Goal: Transaction & Acquisition: Purchase product/service

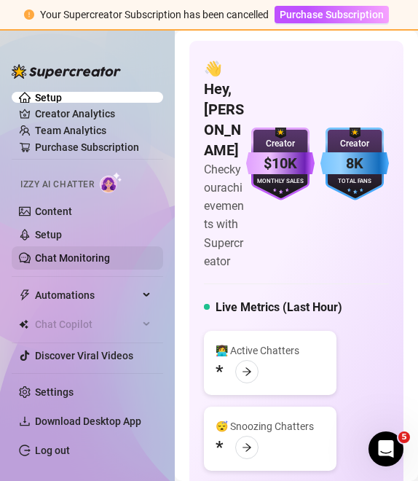
click at [53, 252] on link "Chat Monitoring" at bounding box center [72, 258] width 75 height 12
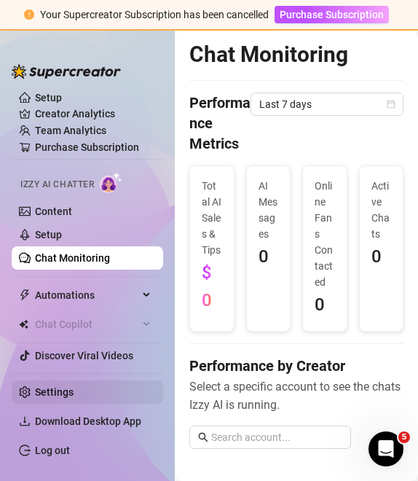
click at [74, 395] on link "Settings" at bounding box center [54, 392] width 39 height 12
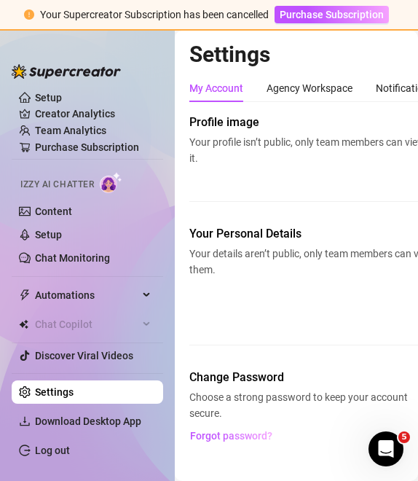
click at [82, 184] on span "Izzy AI Chatter" at bounding box center [57, 185] width 74 height 14
click at [43, 213] on link "Content" at bounding box center [53, 211] width 37 height 12
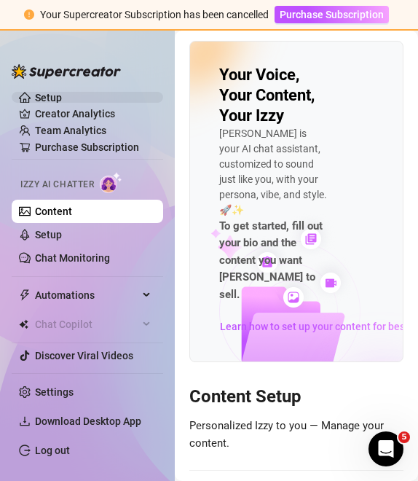
click at [50, 96] on link "Setup" at bounding box center [48, 98] width 27 height 12
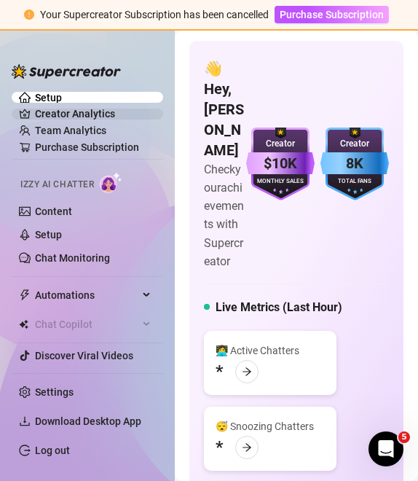
click at [55, 114] on link "Creator Analytics" at bounding box center [93, 113] width 116 height 23
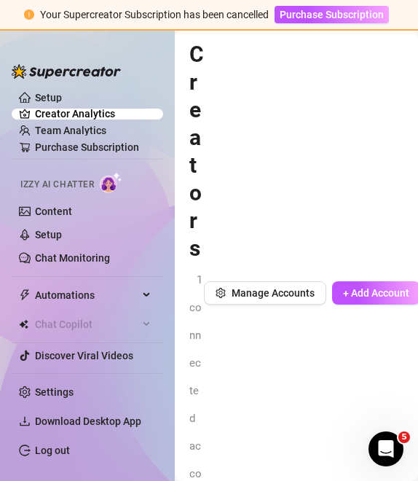
click at [324, 25] on div "Your Supercreator Subscription has been cancelled Purchase Subscription" at bounding box center [209, 15] width 418 height 31
click at [324, 17] on span "Purchase Subscription" at bounding box center [332, 15] width 104 height 12
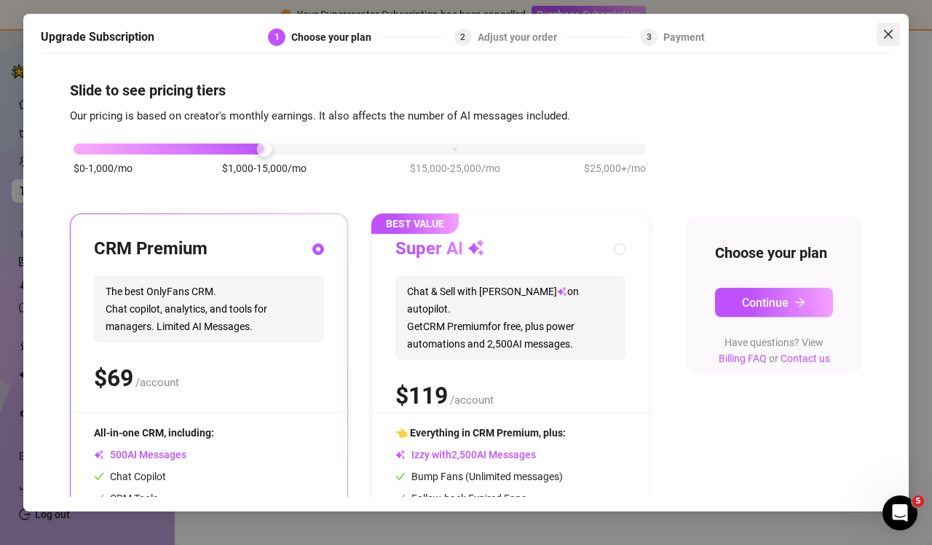
click at [417, 30] on icon "close" at bounding box center [888, 34] width 12 height 12
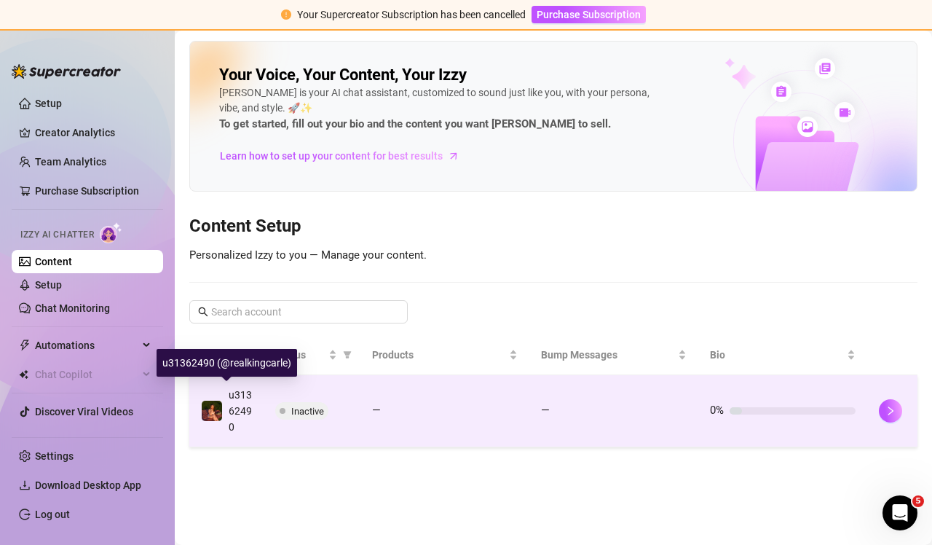
click at [248, 408] on span "u31362490" at bounding box center [240, 411] width 23 height 44
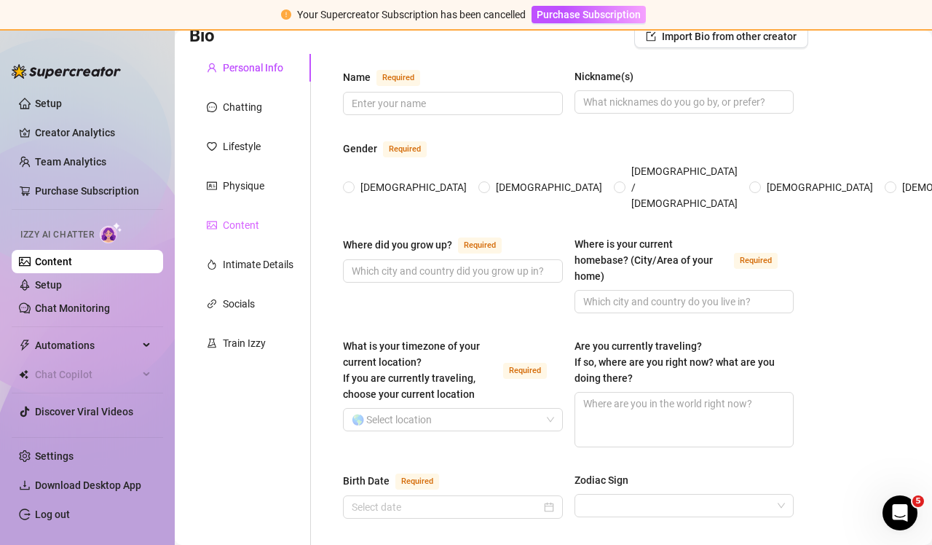
scroll to position [116, 0]
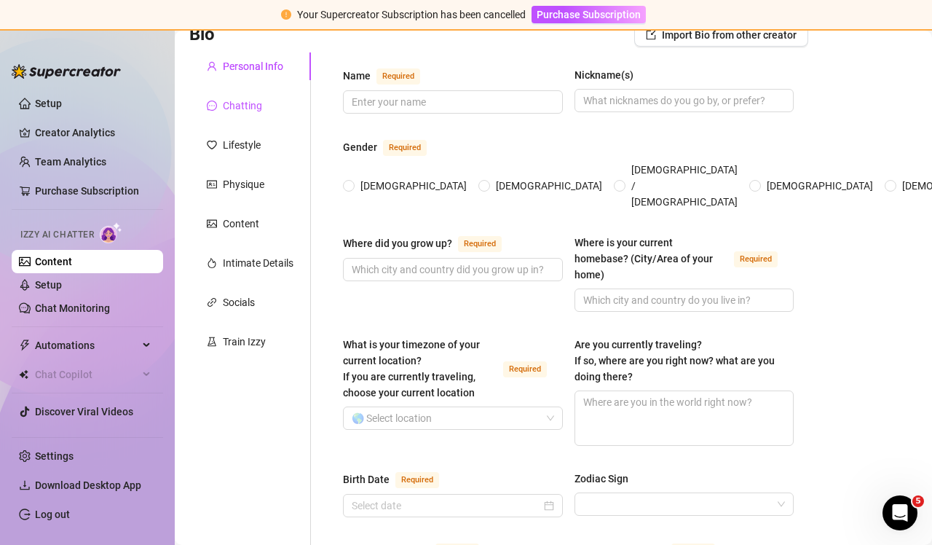
click at [237, 103] on div "Chatting" at bounding box center [242, 106] width 39 height 16
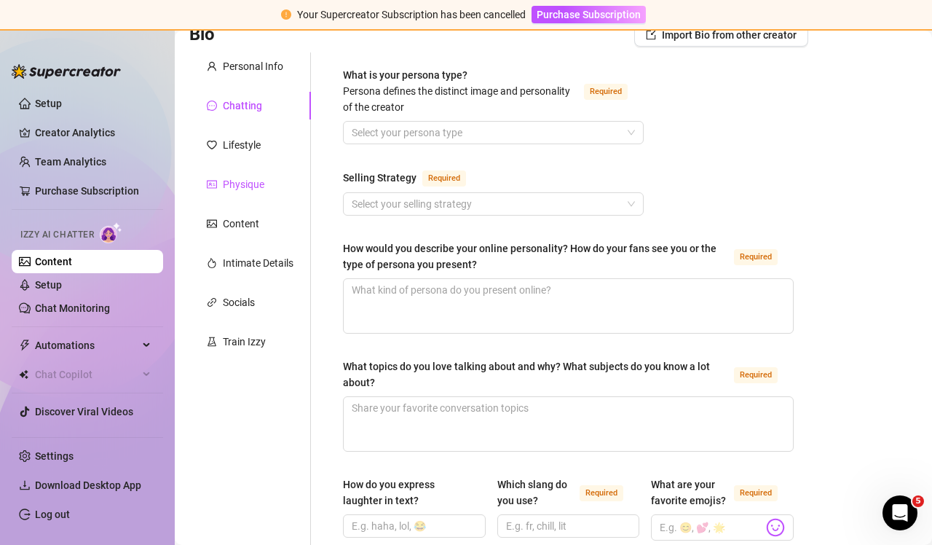
click at [250, 177] on div "Physique" at bounding box center [244, 184] width 42 height 16
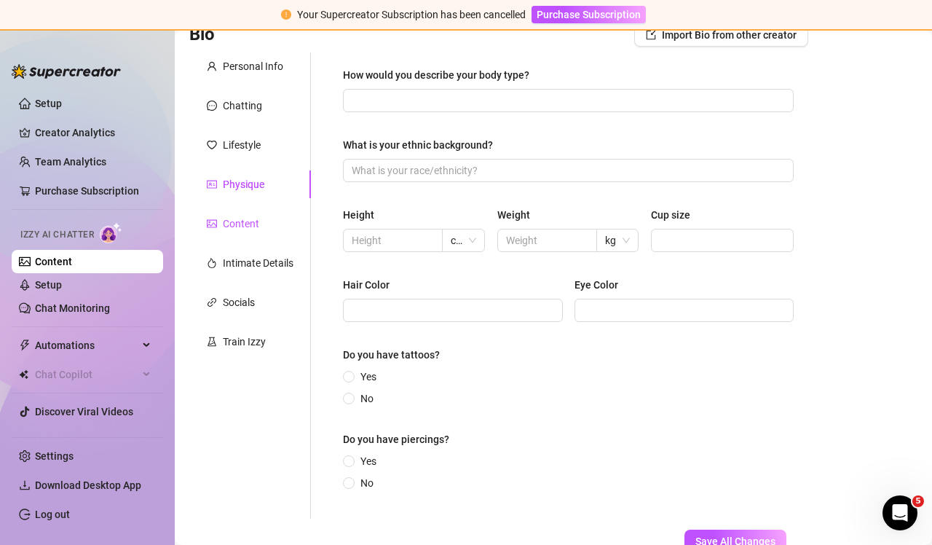
click at [242, 230] on div "Content" at bounding box center [241, 224] width 36 height 16
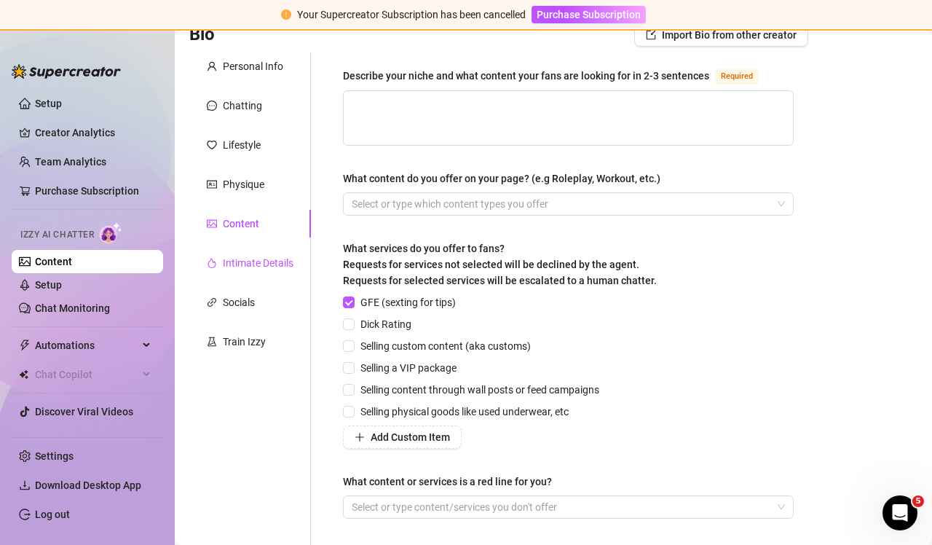
click at [250, 259] on div "Intimate Details" at bounding box center [258, 263] width 71 height 16
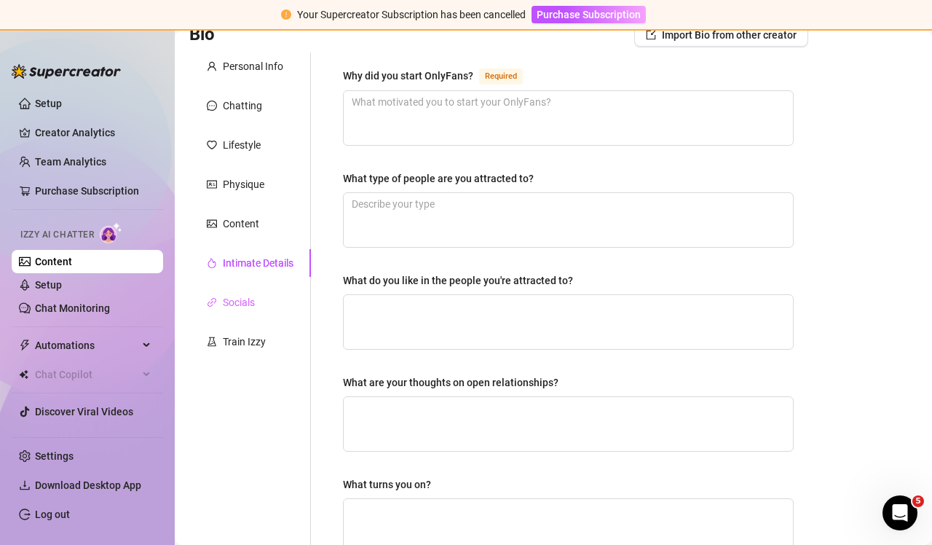
click at [264, 296] on div "Socials" at bounding box center [250, 302] width 122 height 28
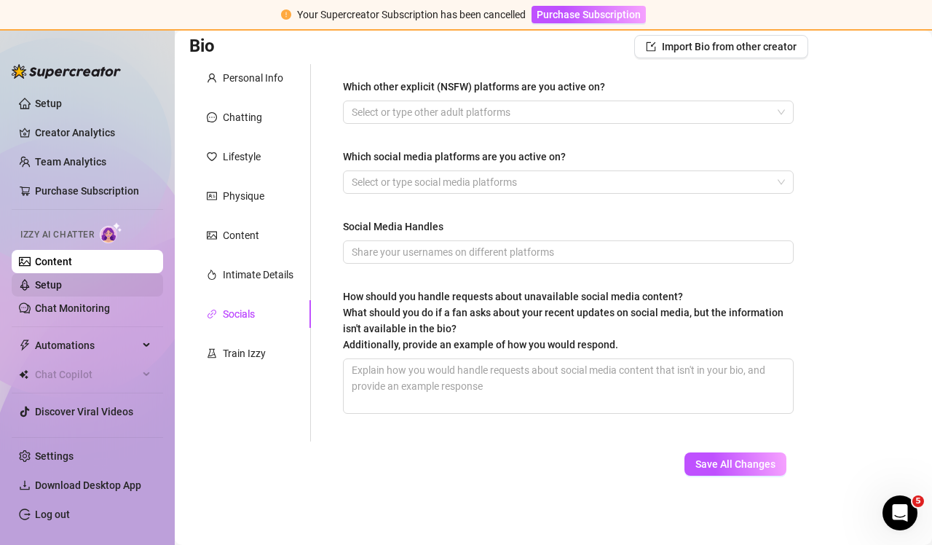
click at [62, 284] on link "Setup" at bounding box center [48, 285] width 27 height 12
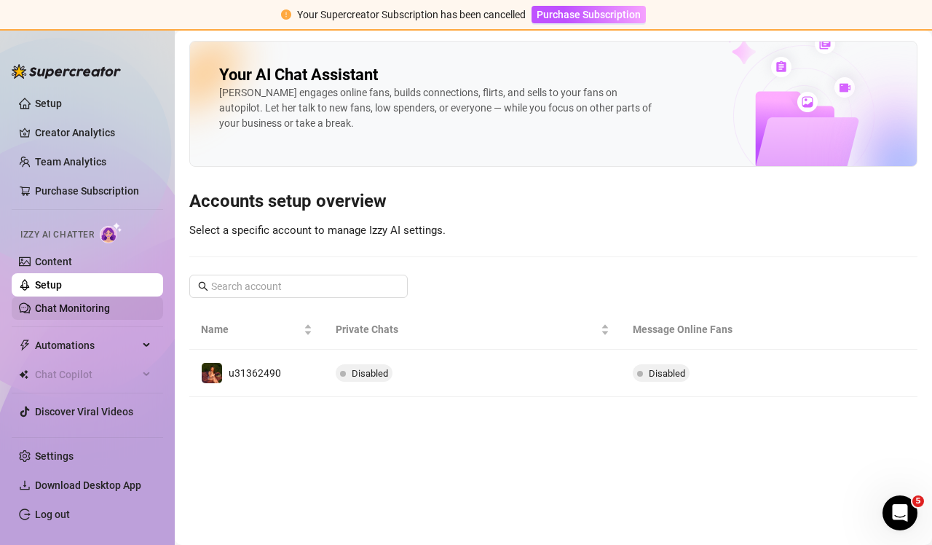
click at [52, 303] on link "Chat Monitoring" at bounding box center [72, 308] width 75 height 12
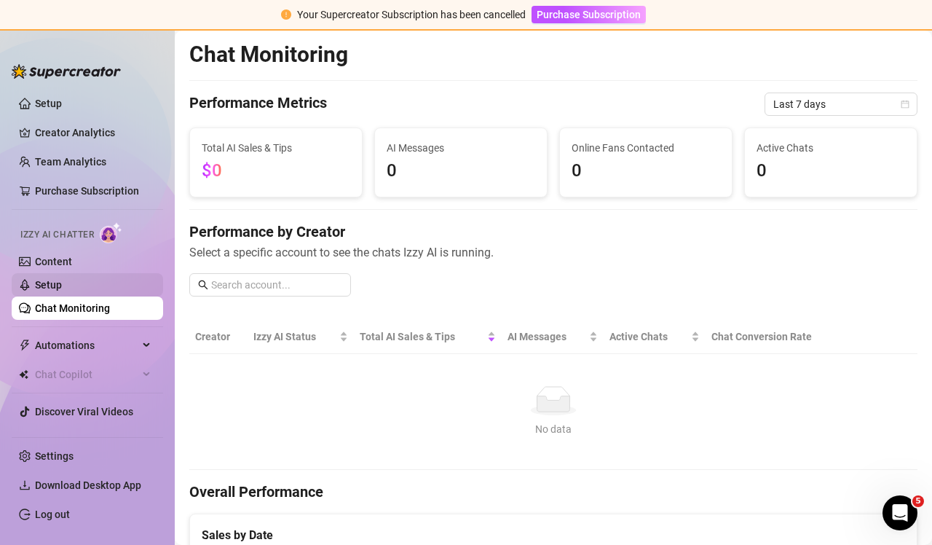
click at [45, 287] on link "Setup" at bounding box center [48, 285] width 27 height 12
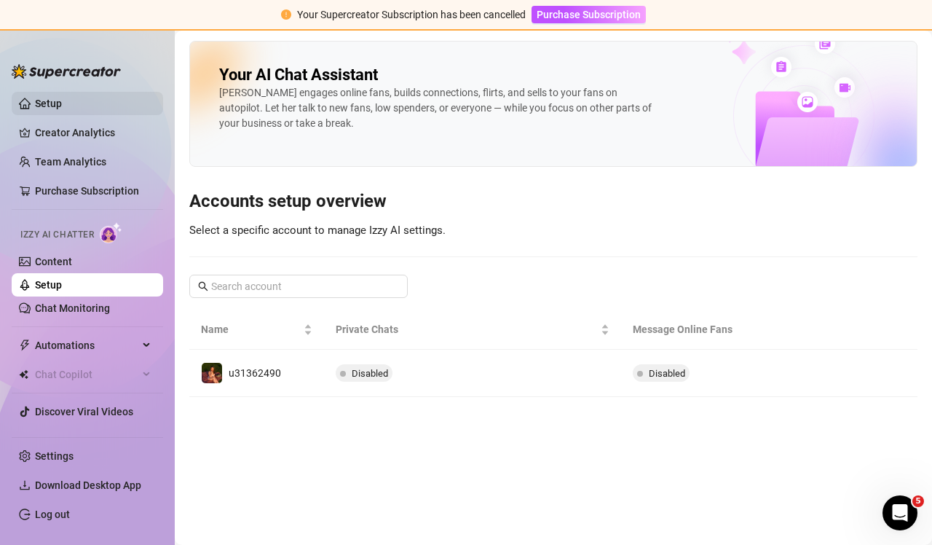
click at [62, 103] on link "Setup" at bounding box center [48, 104] width 27 height 12
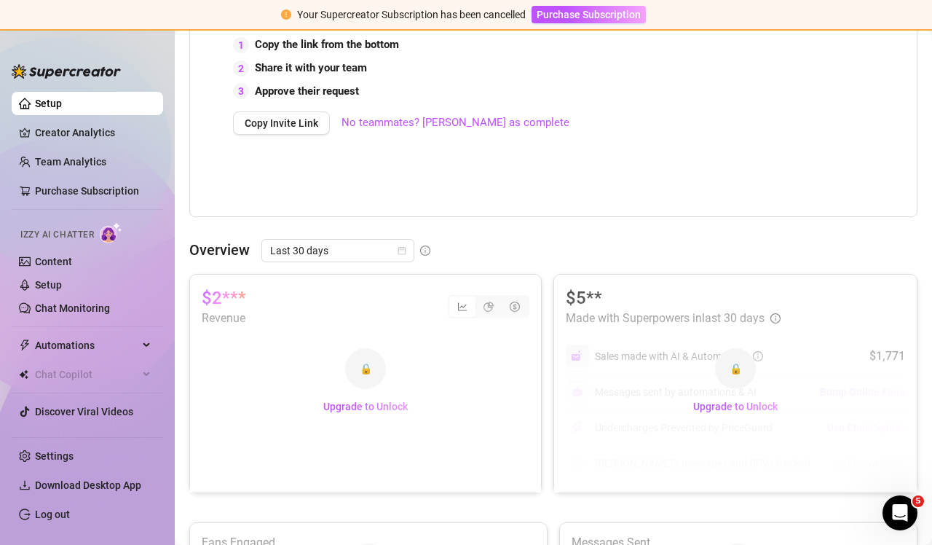
scroll to position [465, 0]
click at [88, 137] on link "Creator Analytics" at bounding box center [93, 132] width 116 height 23
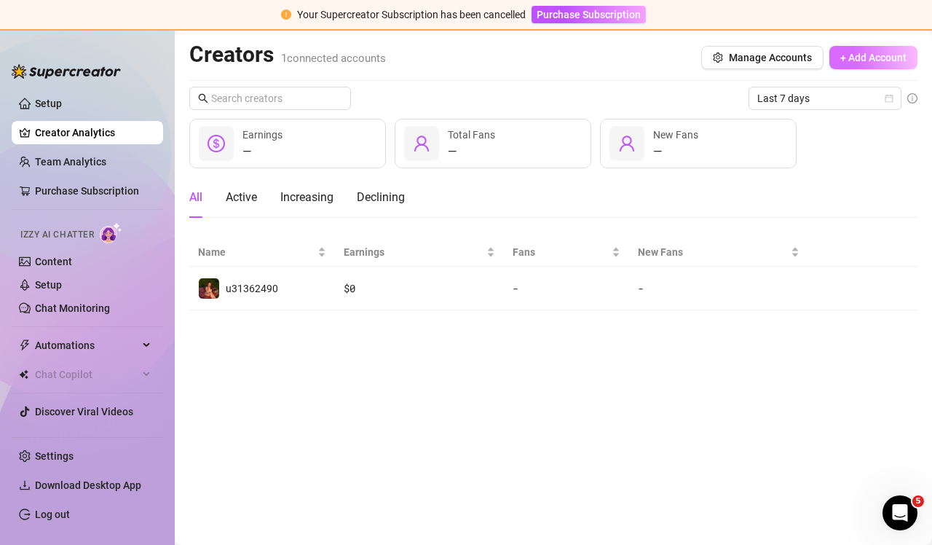
click at [417, 62] on span "+ Add Account" at bounding box center [873, 58] width 66 height 12
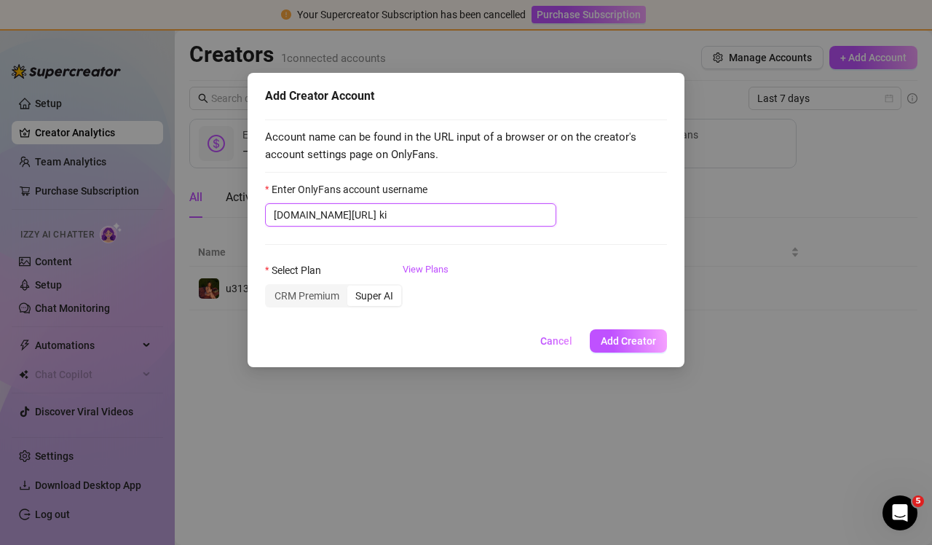
type input "k"
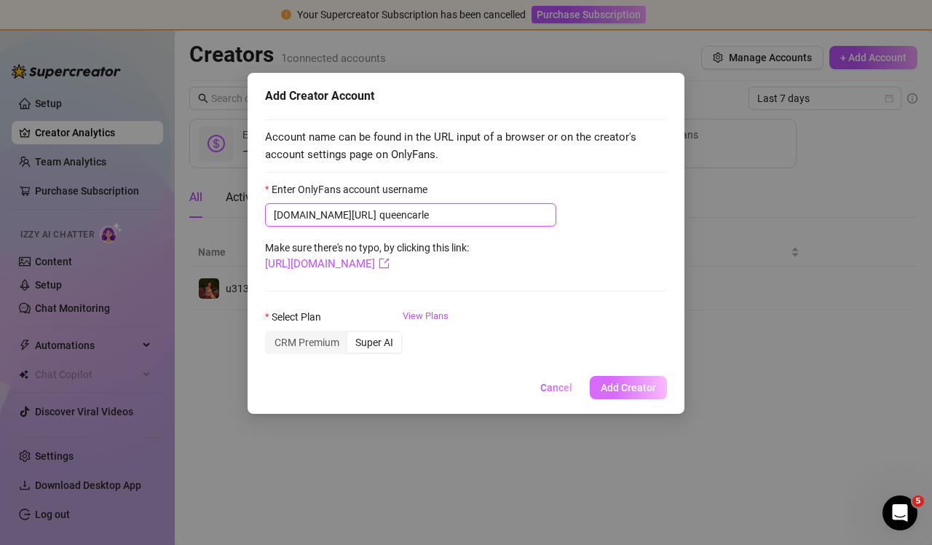
type input "queencarle"
click at [417, 384] on span "Add Creator" at bounding box center [628, 388] width 55 height 12
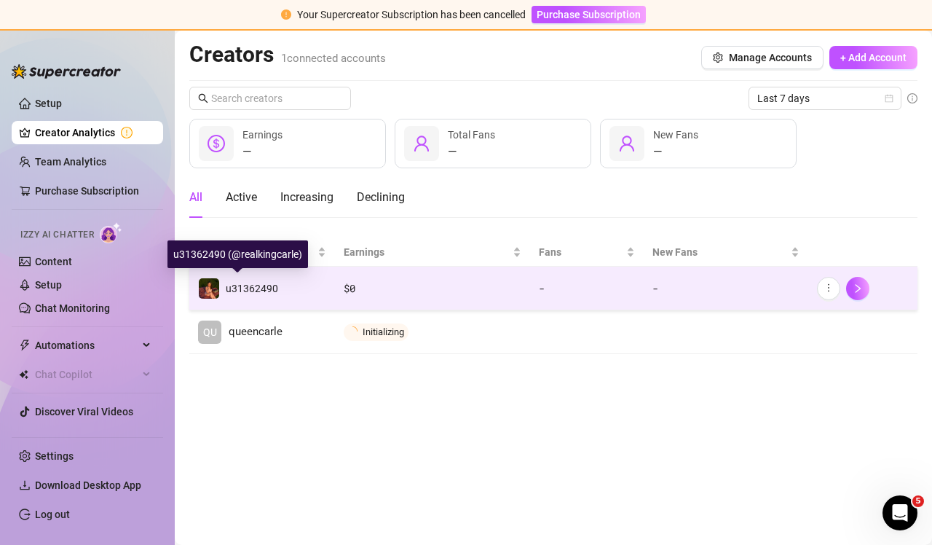
click at [258, 283] on span "u31362490" at bounding box center [252, 289] width 52 height 12
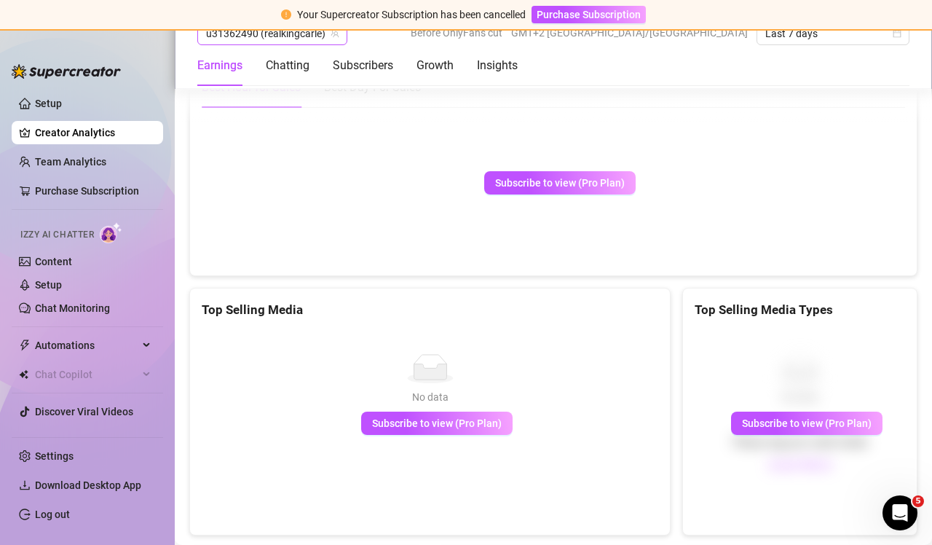
scroll to position [2667, 0]
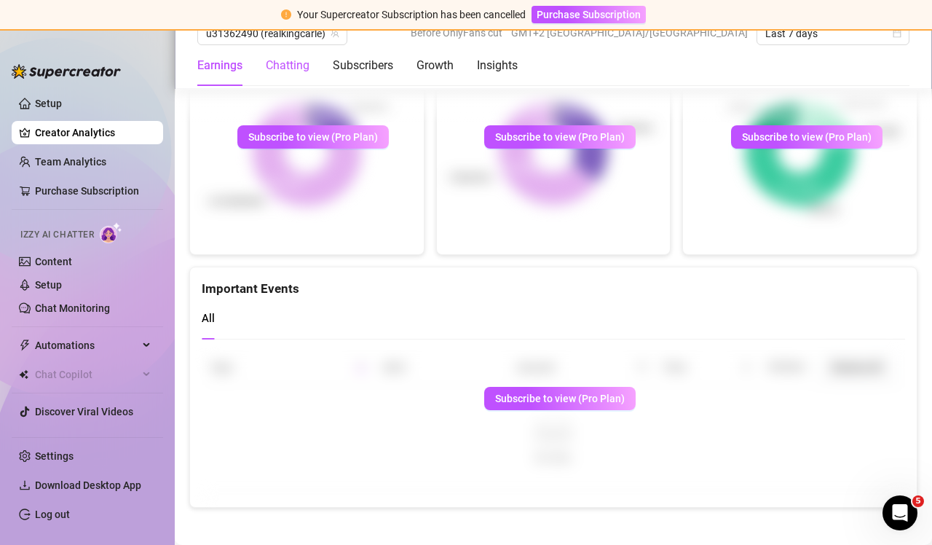
click at [283, 63] on div "Chatting" at bounding box center [288, 65] width 44 height 17
click at [384, 60] on div "Subscribers" at bounding box center [363, 65] width 60 height 17
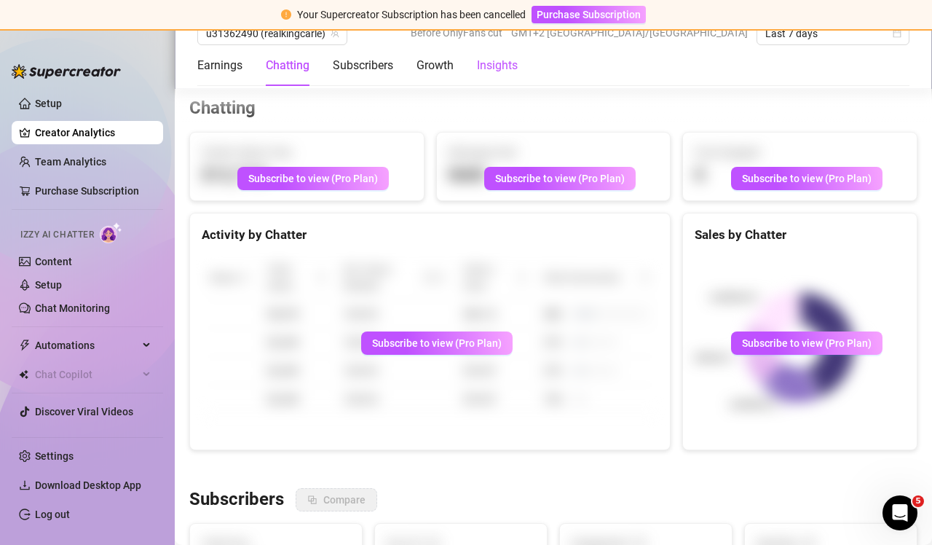
click at [417, 58] on div "Insights" at bounding box center [497, 65] width 41 height 17
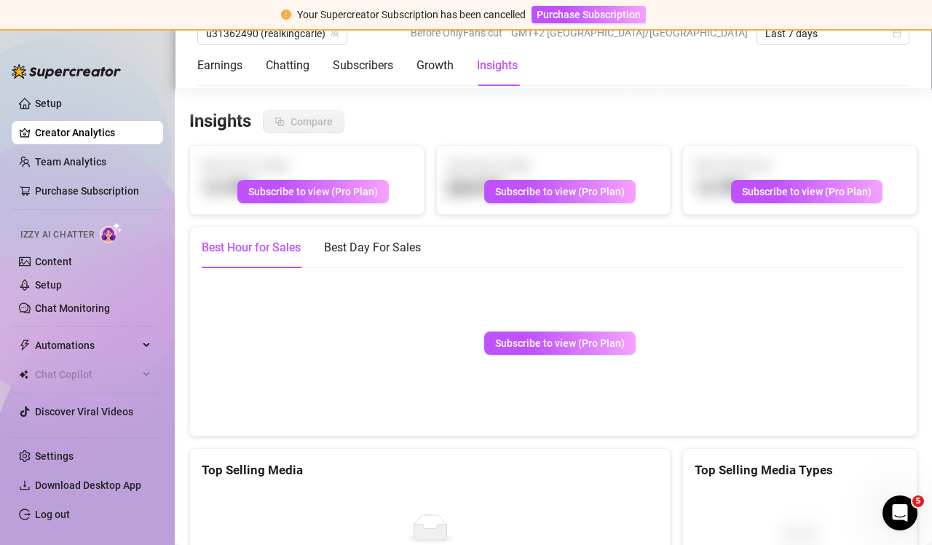
scroll to position [1966, 0]
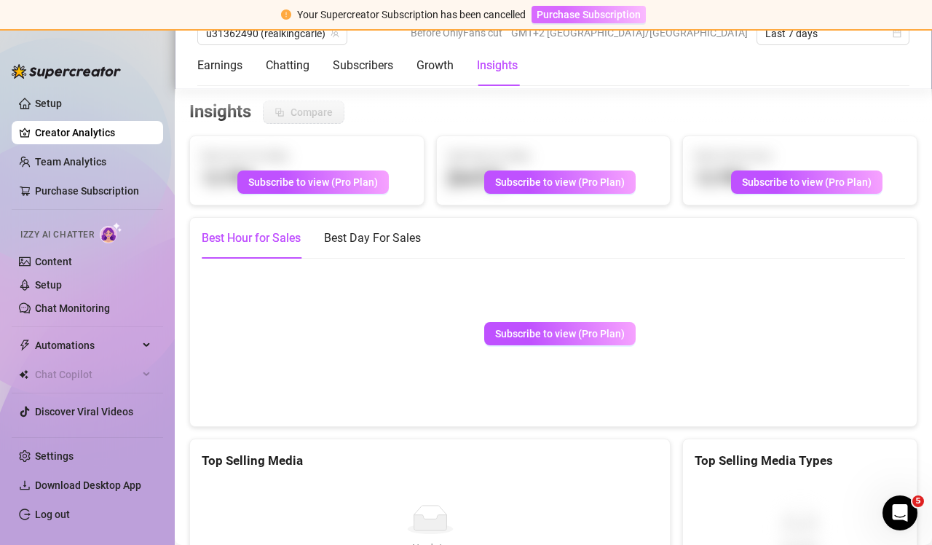
click at [417, 14] on span "Purchase Subscription" at bounding box center [589, 15] width 104 height 12
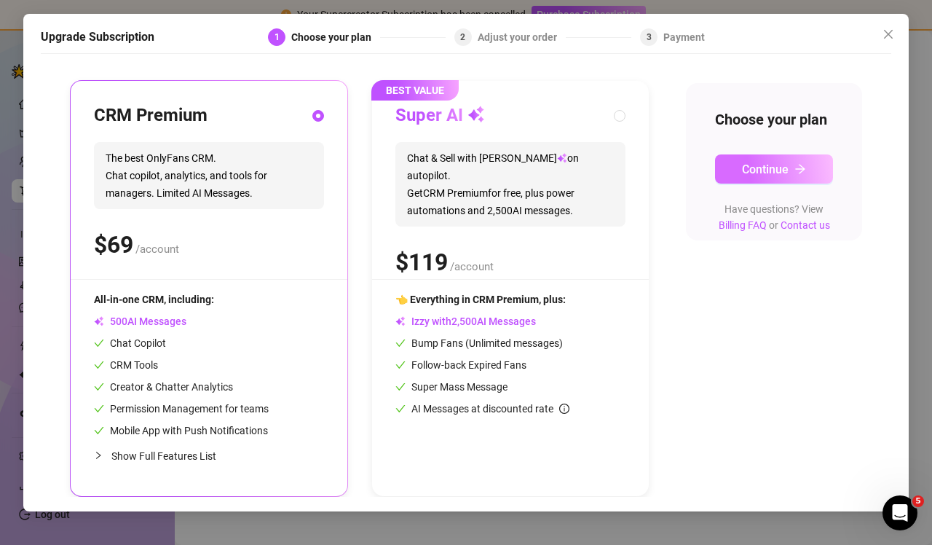
click at [417, 171] on span "Continue" at bounding box center [765, 169] width 47 height 14
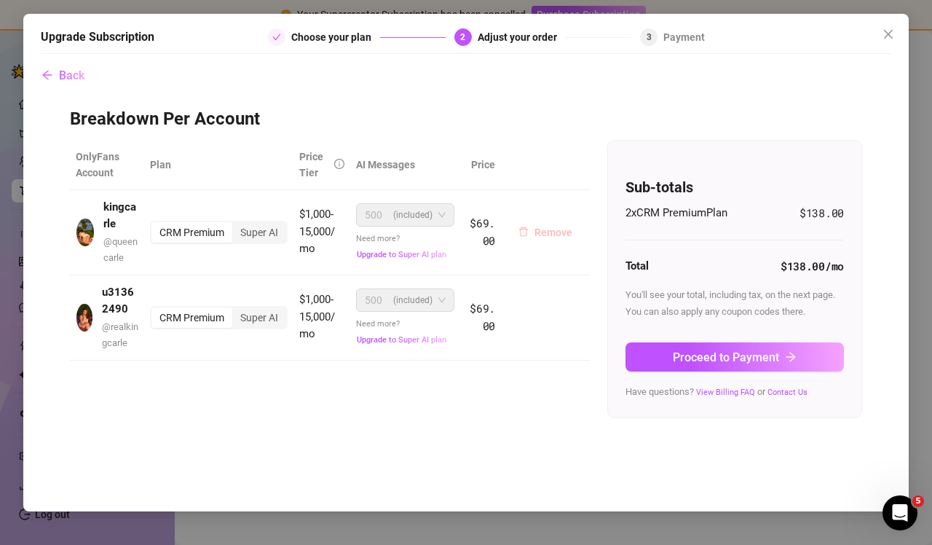
click at [417, 232] on span "Remove" at bounding box center [553, 232] width 38 height 12
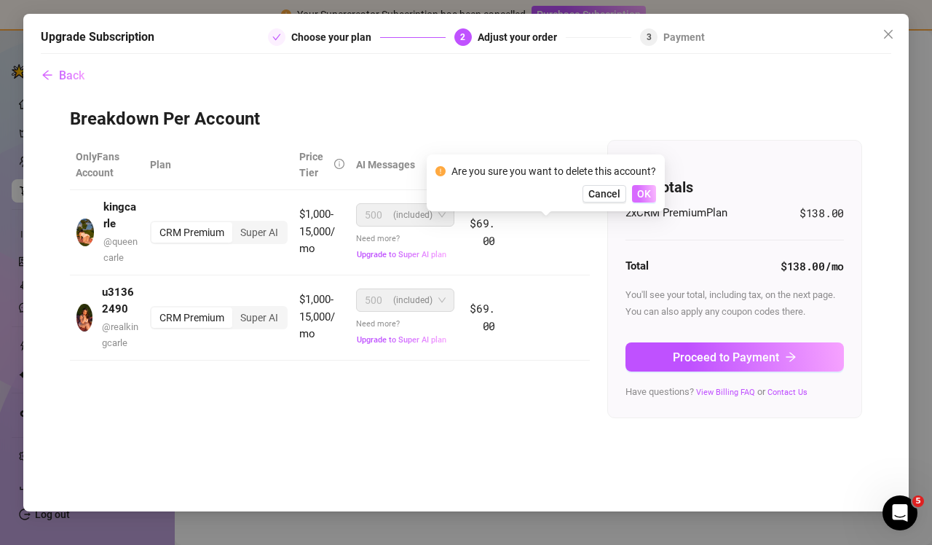
click at [417, 194] on span "OK" at bounding box center [644, 194] width 14 height 12
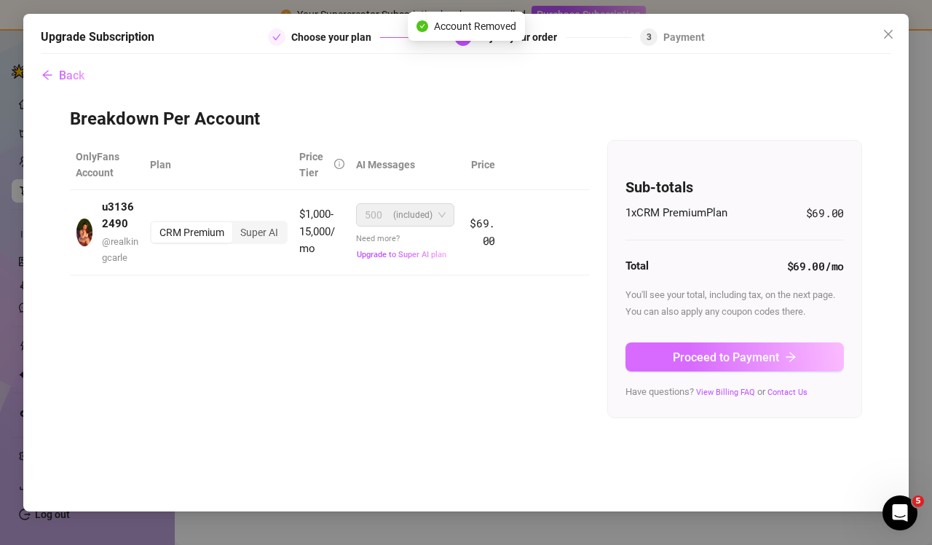
click at [417, 355] on span "Proceed to Payment" at bounding box center [726, 357] width 106 height 14
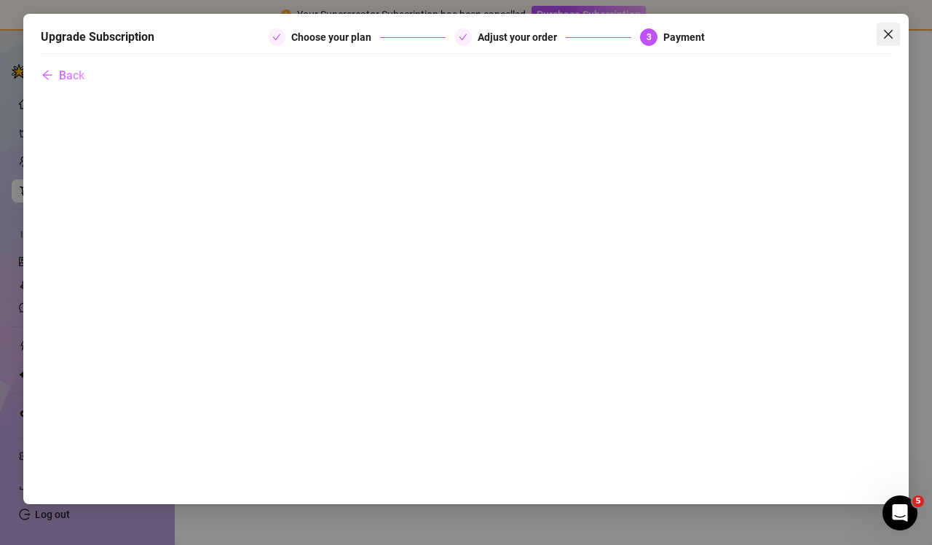
click at [417, 33] on icon "close" at bounding box center [888, 34] width 12 height 12
